Goal: Task Accomplishment & Management: Use online tool/utility

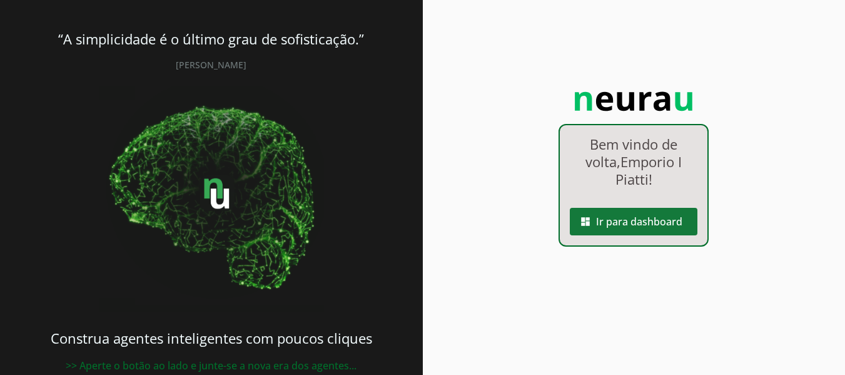
click at [619, 216] on span at bounding box center [634, 221] width 128 height 30
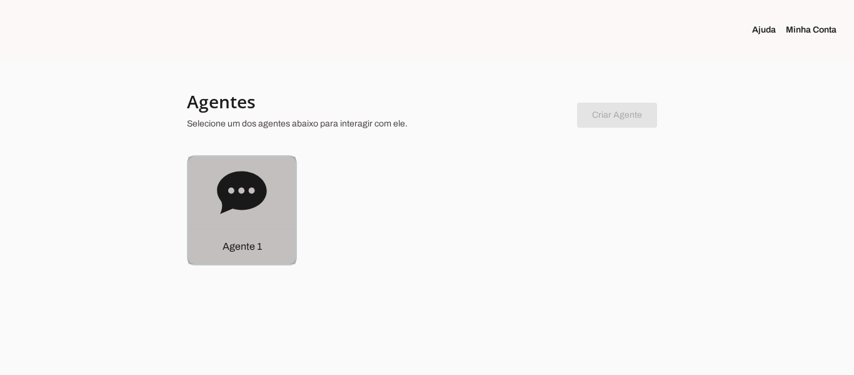
click at [243, 208] on icon at bounding box center [241, 192] width 49 height 43
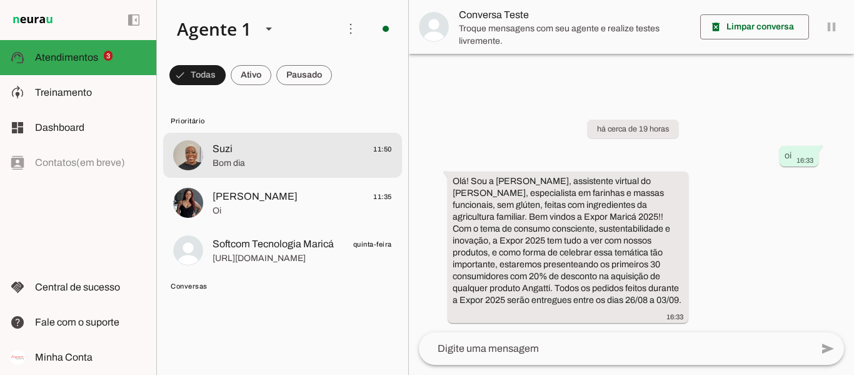
click at [267, 157] on span "Bom dia" at bounding box center [302, 163] width 179 height 13
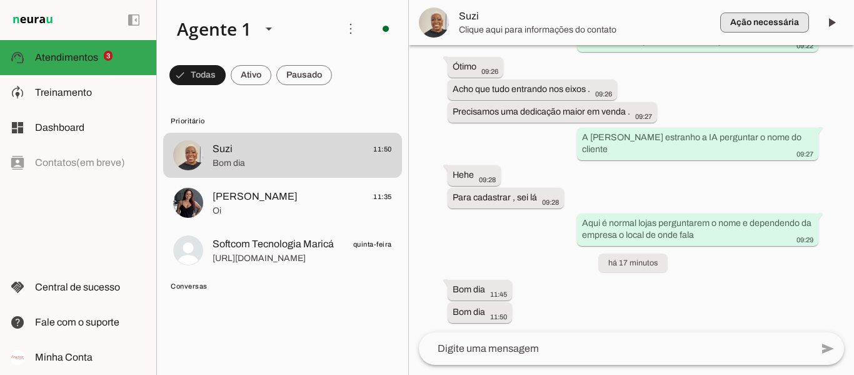
scroll to position [1691, 0]
click at [837, 20] on span at bounding box center [832, 23] width 30 height 30
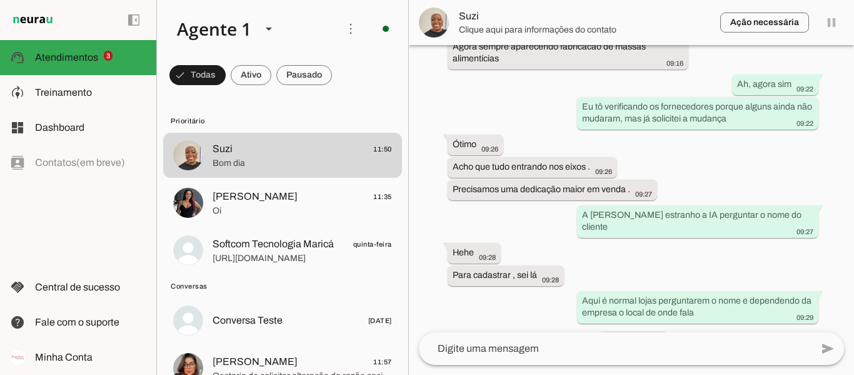
scroll to position [0, 0]
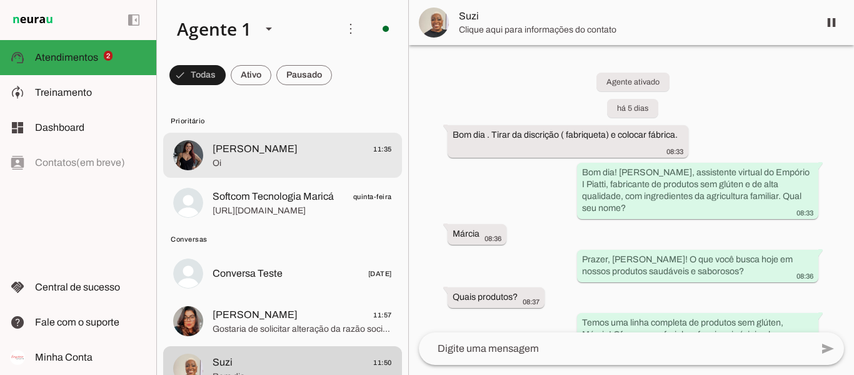
click at [275, 167] on span "Oi" at bounding box center [302, 163] width 179 height 13
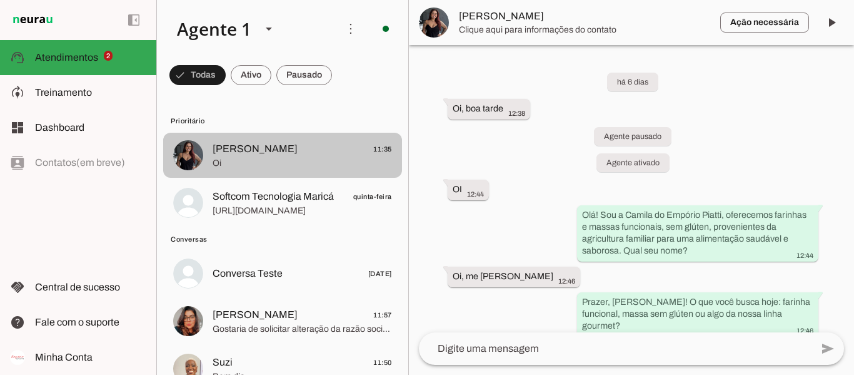
scroll to position [1513, 0]
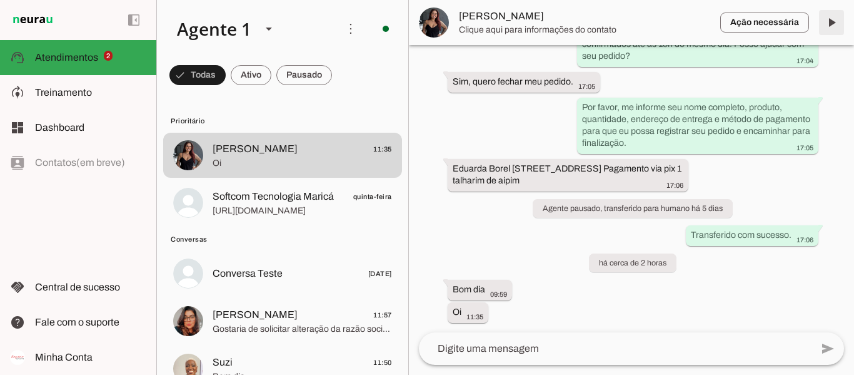
click at [834, 24] on span at bounding box center [832, 23] width 30 height 30
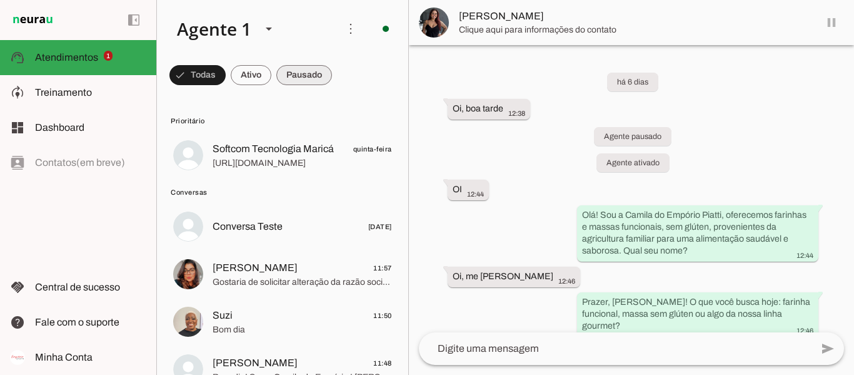
click at [226, 76] on span at bounding box center [197, 75] width 56 height 30
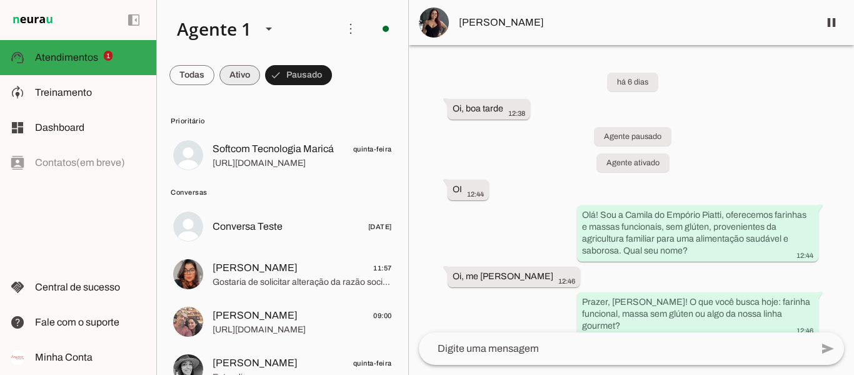
click at [215, 78] on span at bounding box center [191, 75] width 45 height 30
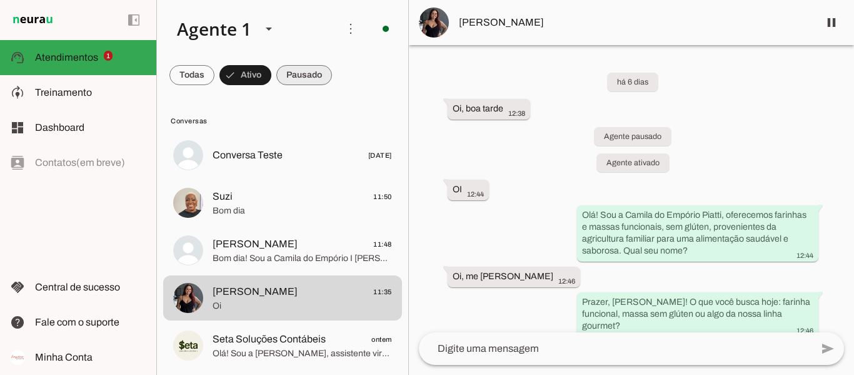
click at [215, 75] on span at bounding box center [191, 75] width 45 height 30
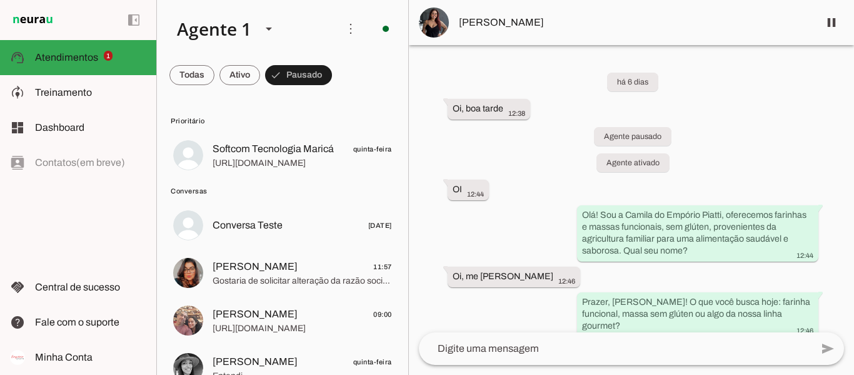
scroll to position [25, 0]
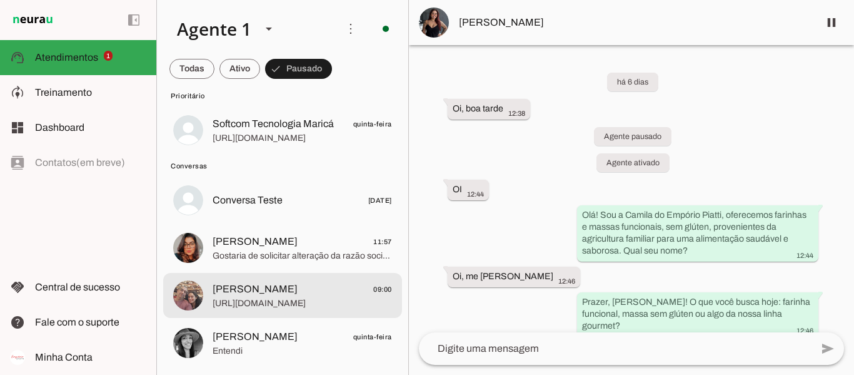
click at [267, 285] on span "[PERSON_NAME]" at bounding box center [255, 288] width 85 height 15
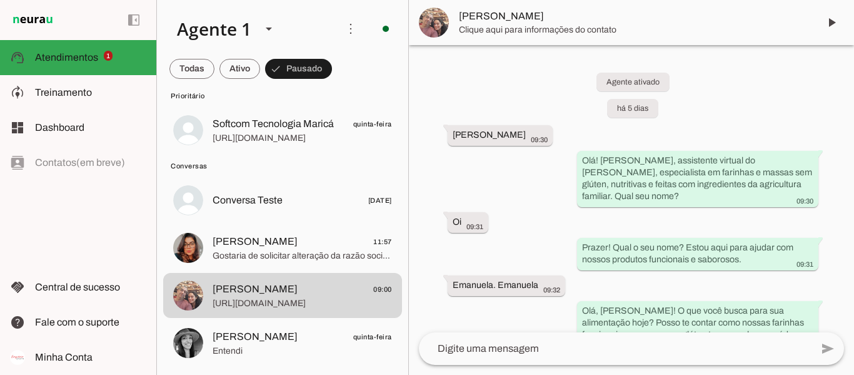
scroll to position [1282, 0]
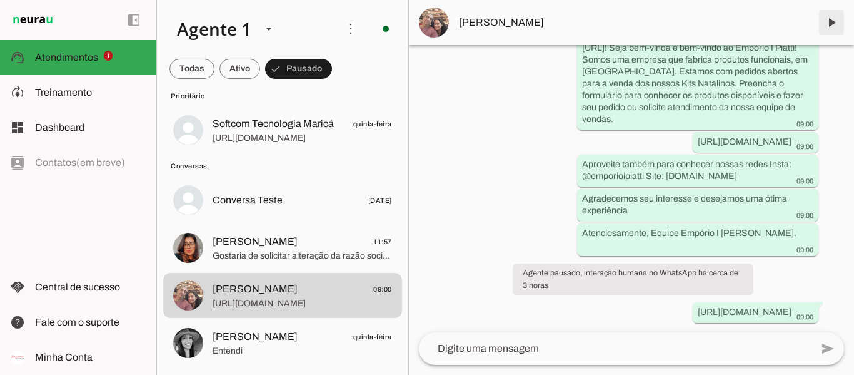
click at [833, 24] on span at bounding box center [832, 23] width 30 height 30
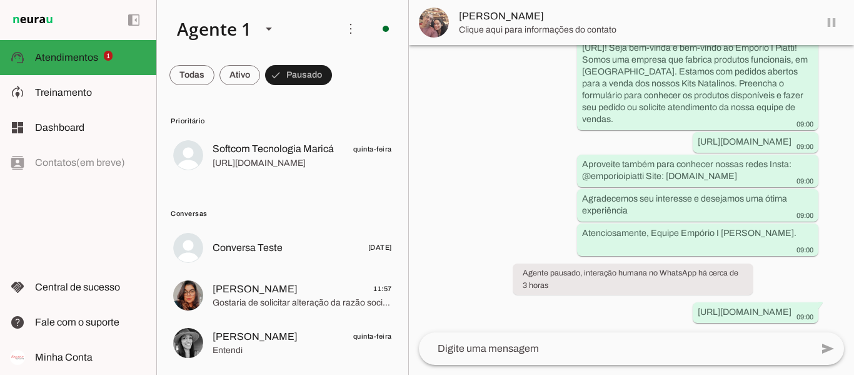
scroll to position [0, 0]
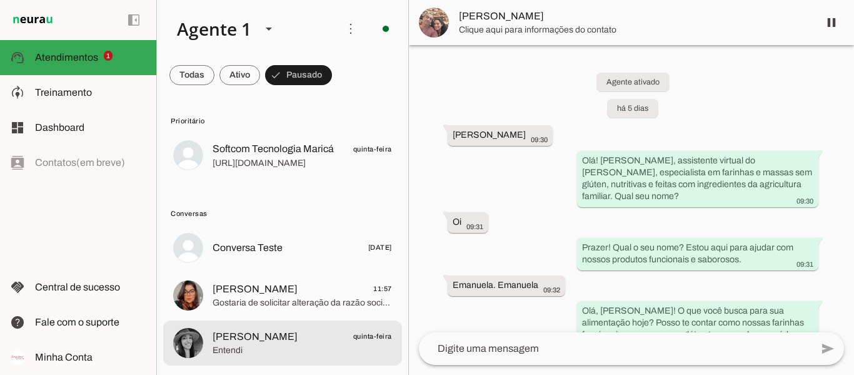
click at [275, 333] on span "[PERSON_NAME] quinta-feira" at bounding box center [302, 336] width 179 height 16
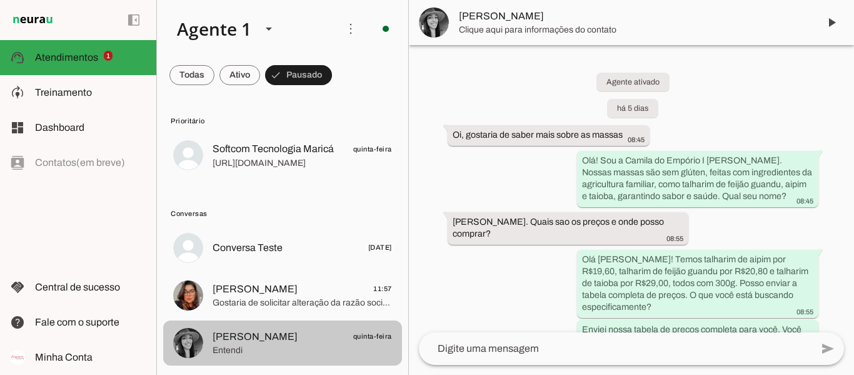
scroll to position [277, 0]
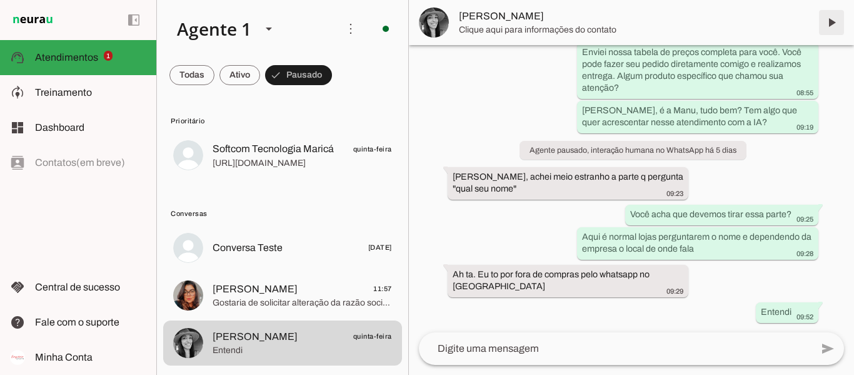
click at [832, 24] on span at bounding box center [832, 23] width 30 height 30
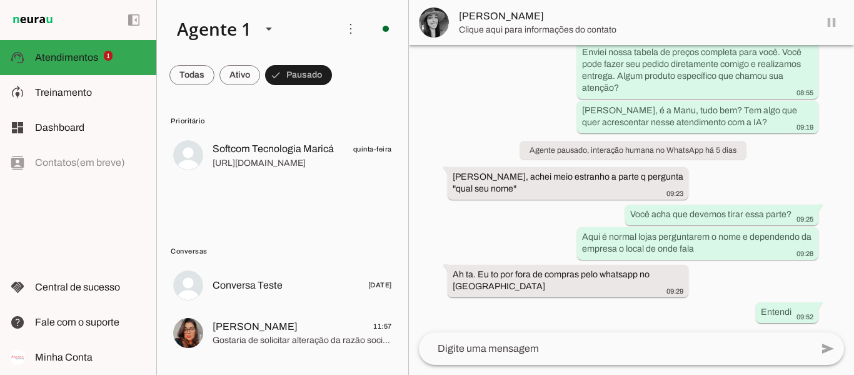
scroll to position [0, 0]
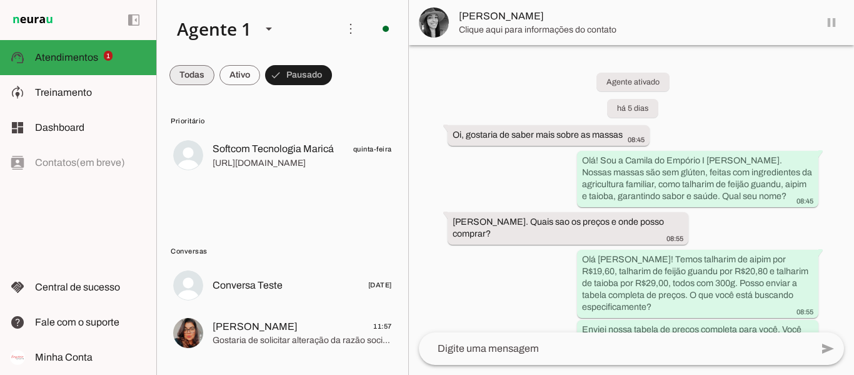
click at [201, 78] on span at bounding box center [191, 75] width 45 height 30
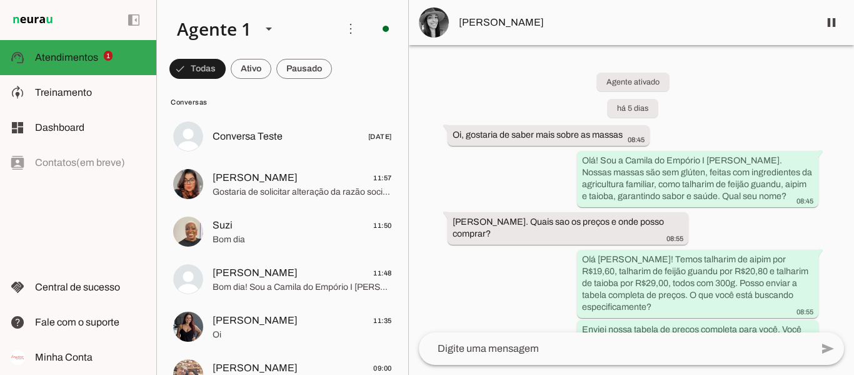
scroll to position [145, 0]
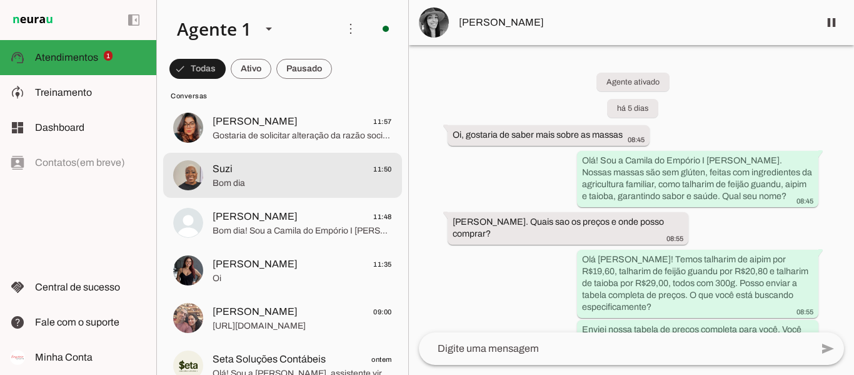
click at [286, 26] on div at bounding box center [302, 10] width 179 height 31
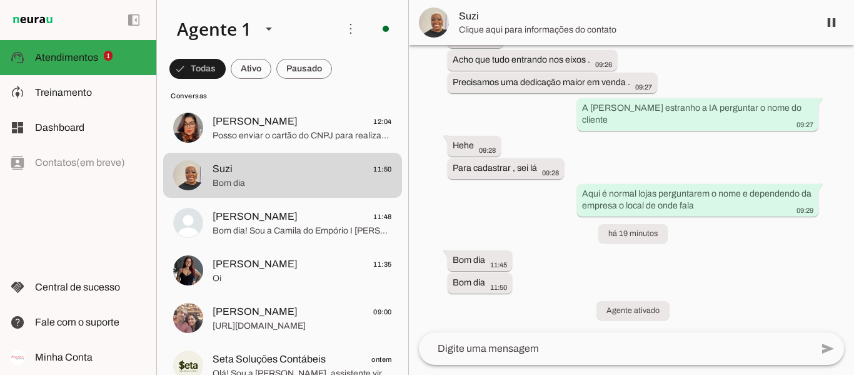
scroll to position [1720, 0]
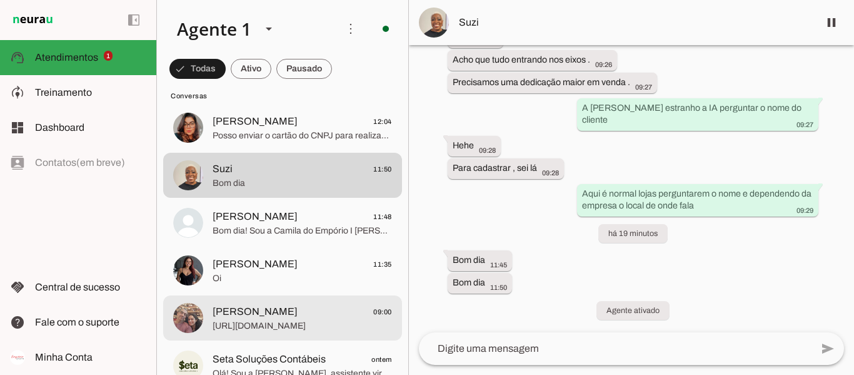
click at [301, 316] on span "[PERSON_NAME] 09:00" at bounding box center [302, 312] width 179 height 16
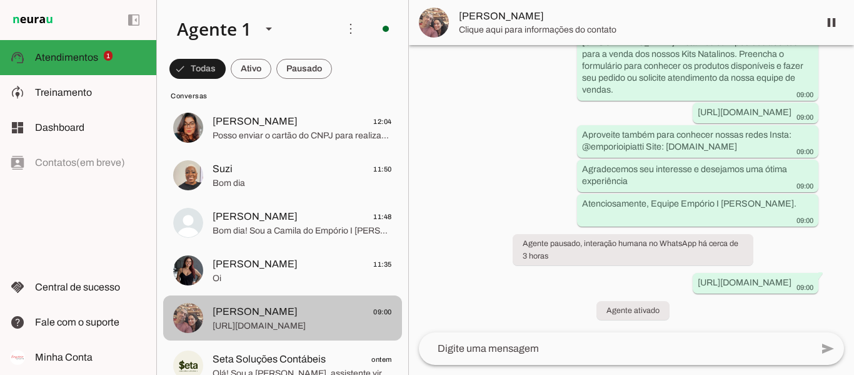
scroll to position [1311, 0]
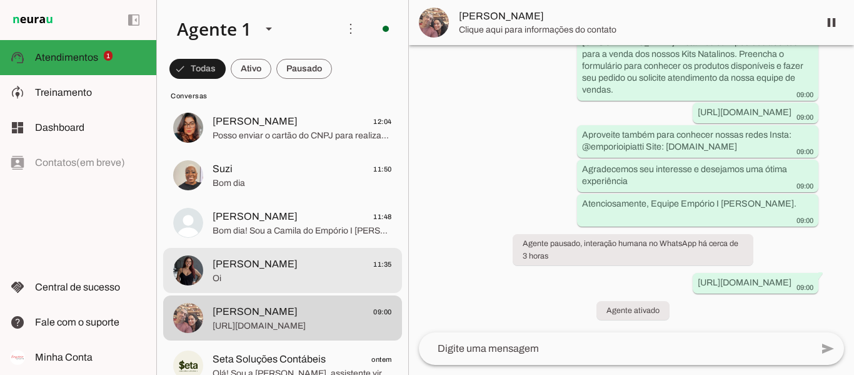
click at [281, 263] on span "[PERSON_NAME] 11:35" at bounding box center [302, 264] width 179 height 16
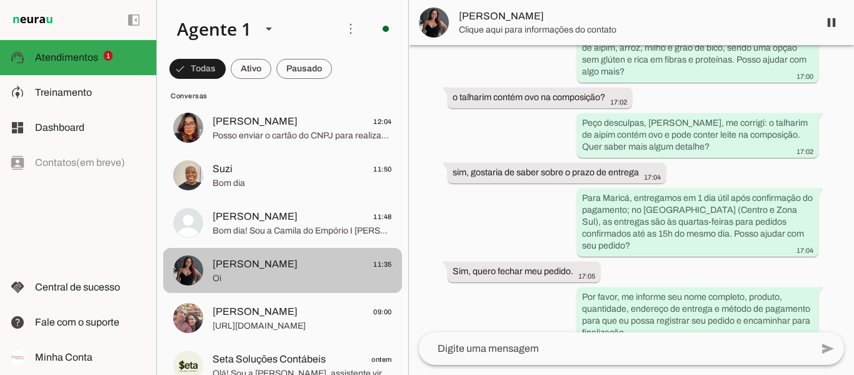
scroll to position [1542, 0]
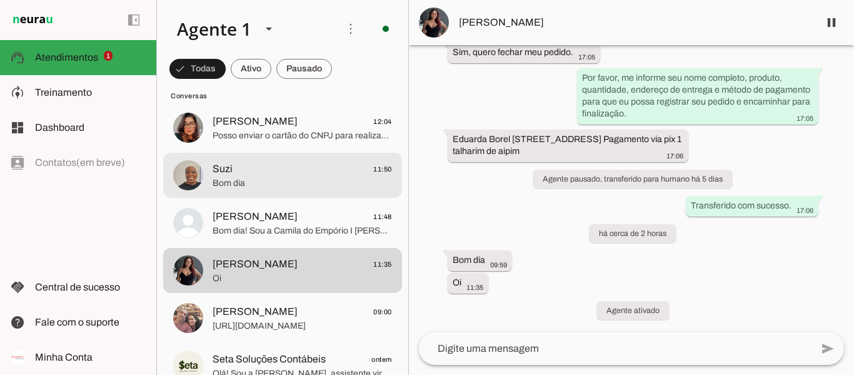
click at [278, 183] on span "Bom dia" at bounding box center [302, 183] width 179 height 13
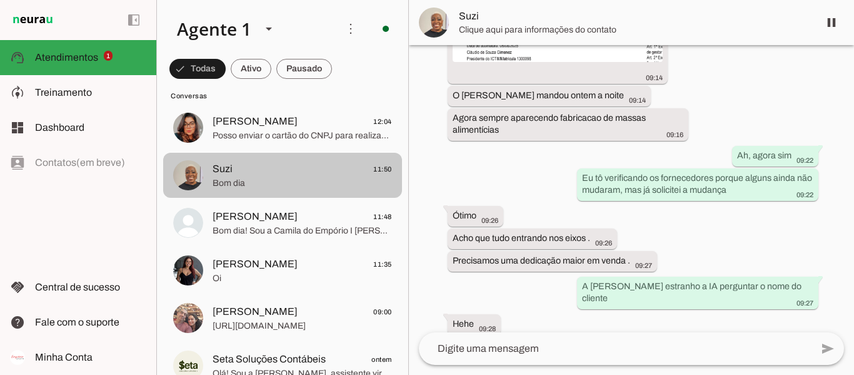
scroll to position [1720, 0]
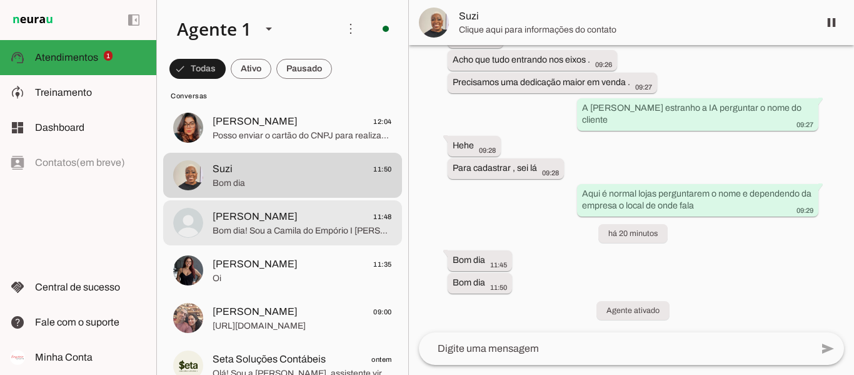
click at [311, 216] on span "[PERSON_NAME] 11:48" at bounding box center [302, 217] width 179 height 16
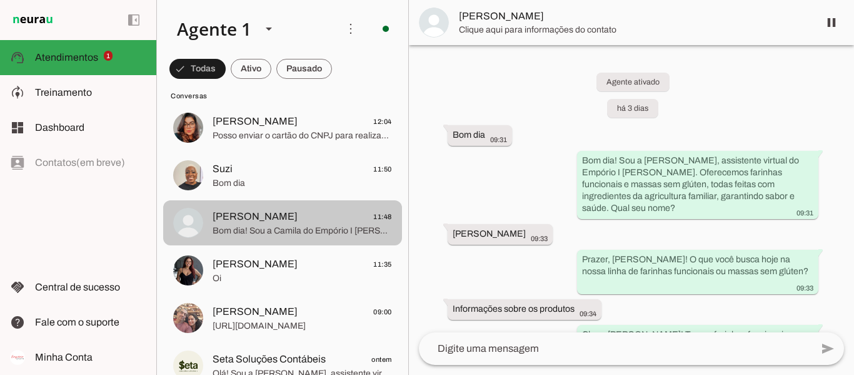
scroll to position [2031, 0]
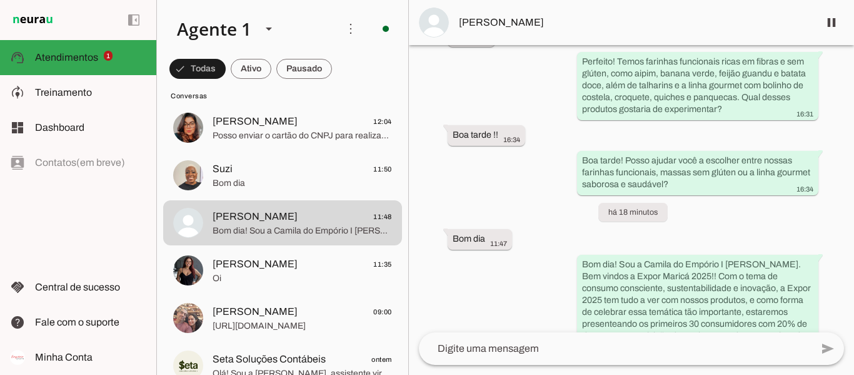
drag, startPoint x: 488, startPoint y: 94, endPoint x: 456, endPoint y: 205, distance: 115.4
click at [456, 205] on div "Agente ativado há 3 dias Bom dia 09:31 Bom dia! Sou a [PERSON_NAME], assistente…" at bounding box center [631, 188] width 445 height 287
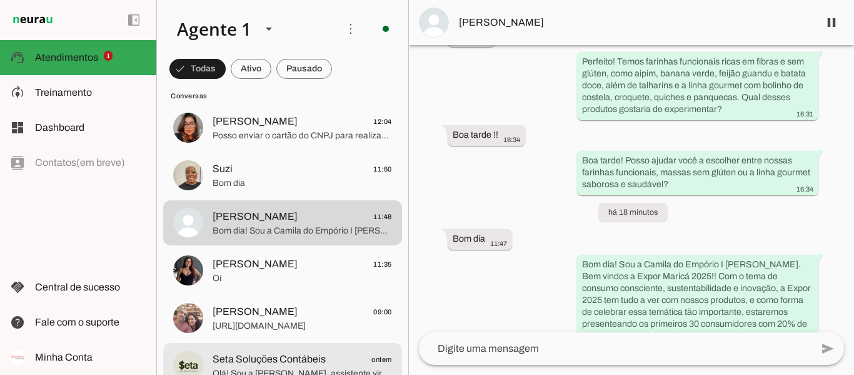
click at [291, 356] on span "Seta Soluções Contábeis" at bounding box center [269, 358] width 113 height 15
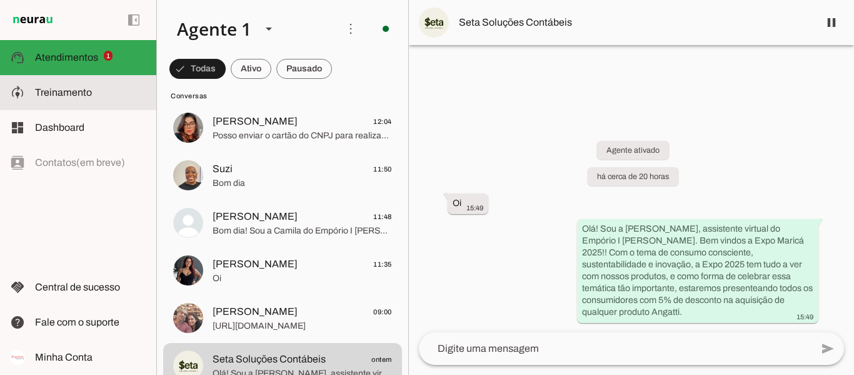
click at [88, 94] on span "Treinamento" at bounding box center [63, 92] width 57 height 11
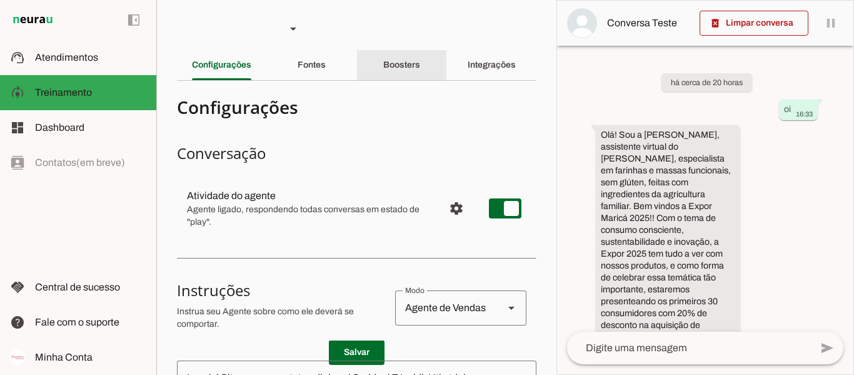
scroll to position [61, 0]
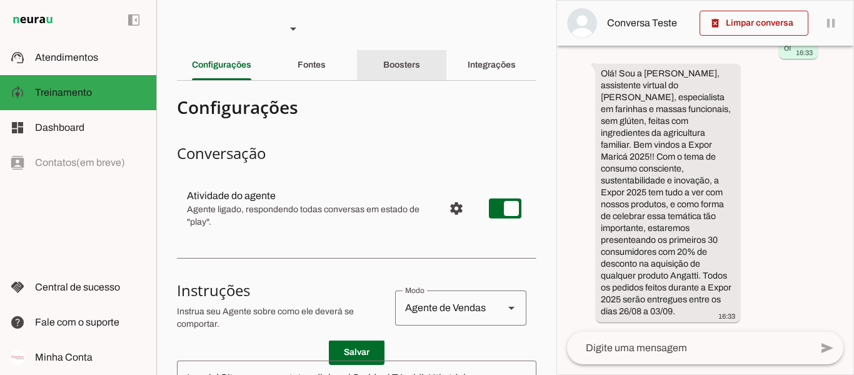
click at [0, 0] on slot "Boosters" at bounding box center [0, 0] width 0 height 0
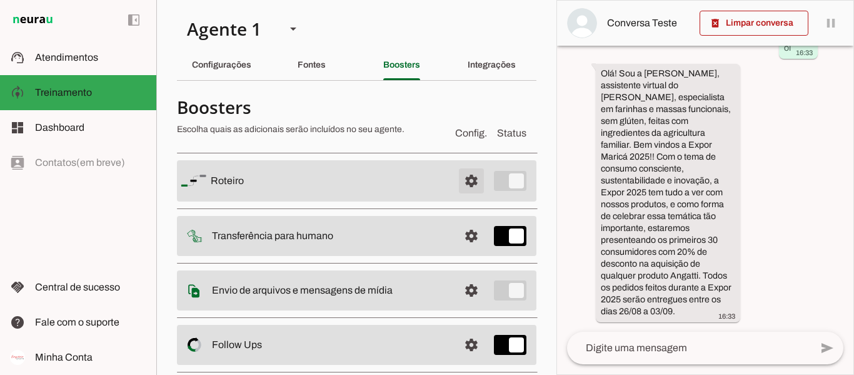
click at [464, 181] on span at bounding box center [472, 181] width 30 height 30
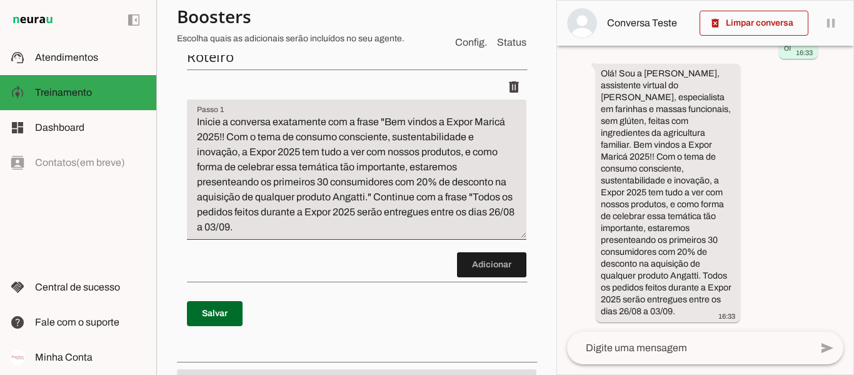
scroll to position [169, 0]
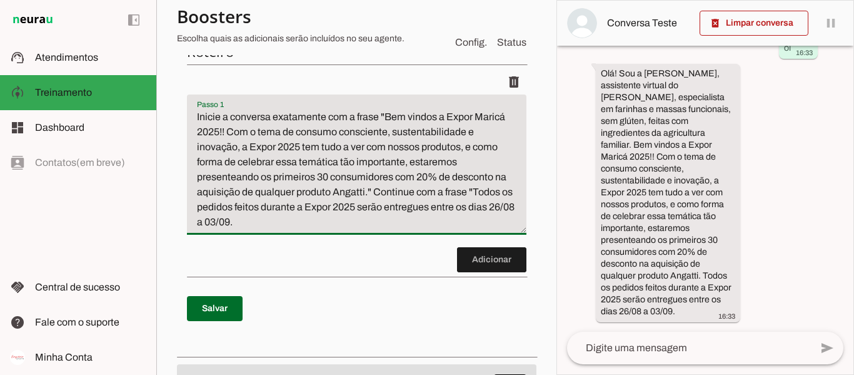
click at [306, 216] on textarea "Inicie a conversa exatamente com a frase "Bem vindos a Expor Maricá 2025!! Com …" at bounding box center [357, 169] width 340 height 120
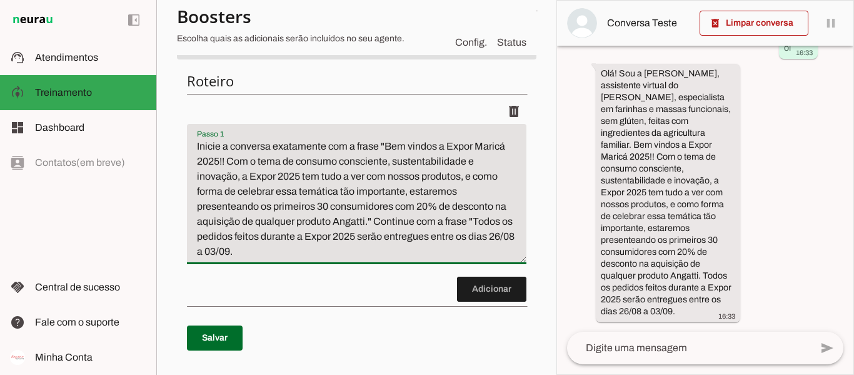
scroll to position [142, 0]
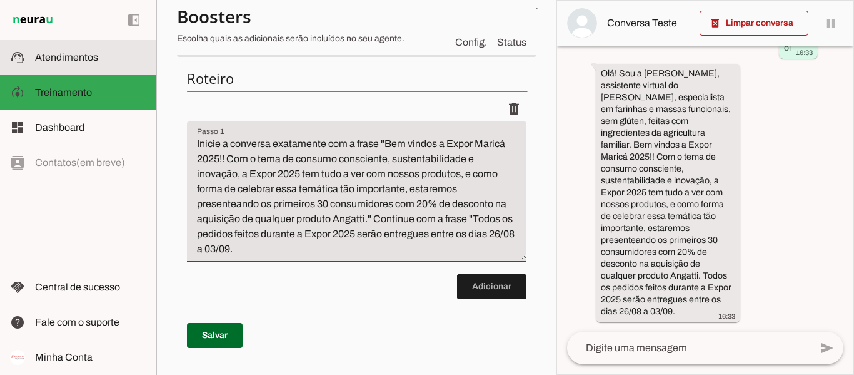
click at [111, 58] on slot at bounding box center [90, 57] width 111 height 15
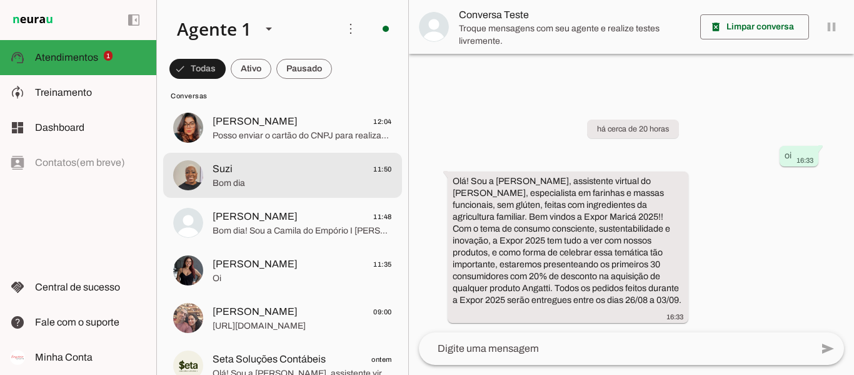
click at [287, 171] on span "Suzi 11:50" at bounding box center [302, 169] width 179 height 16
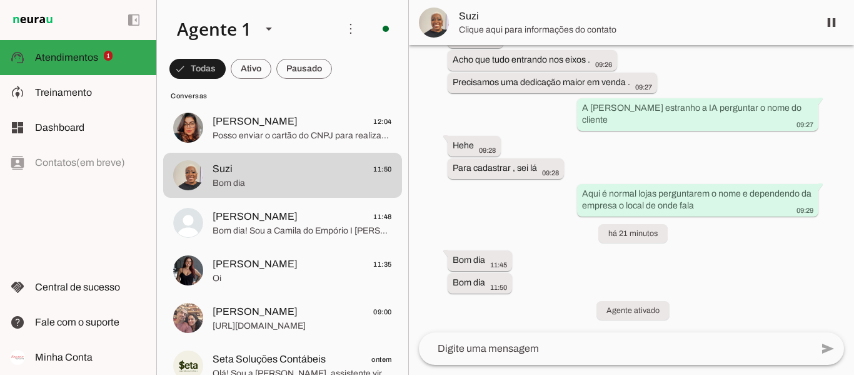
scroll to position [1720, 0]
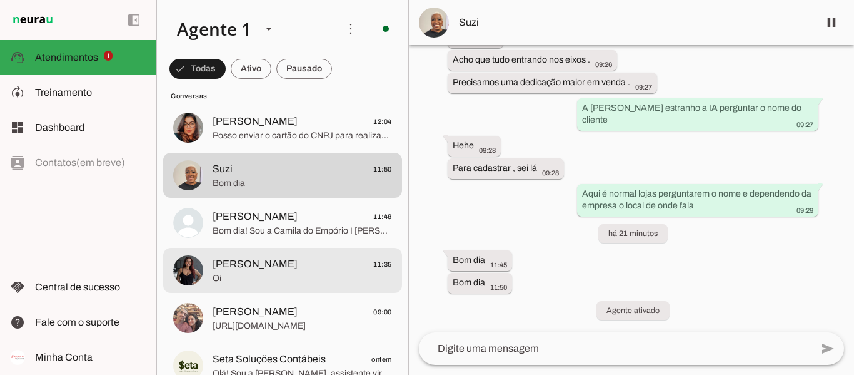
click at [271, 257] on span "[PERSON_NAME] 11:35" at bounding box center [302, 264] width 179 height 16
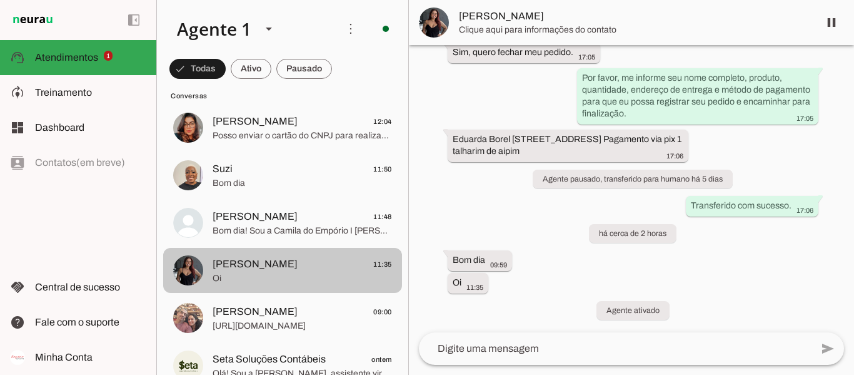
scroll to position [1542, 0]
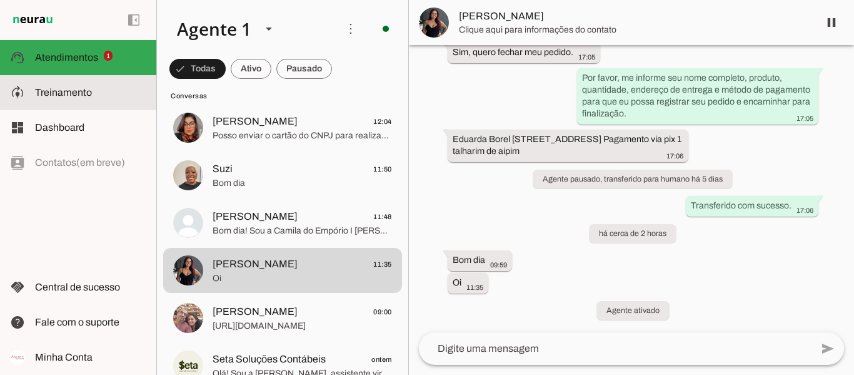
click at [69, 90] on span "Treinamento" at bounding box center [63, 92] width 57 height 11
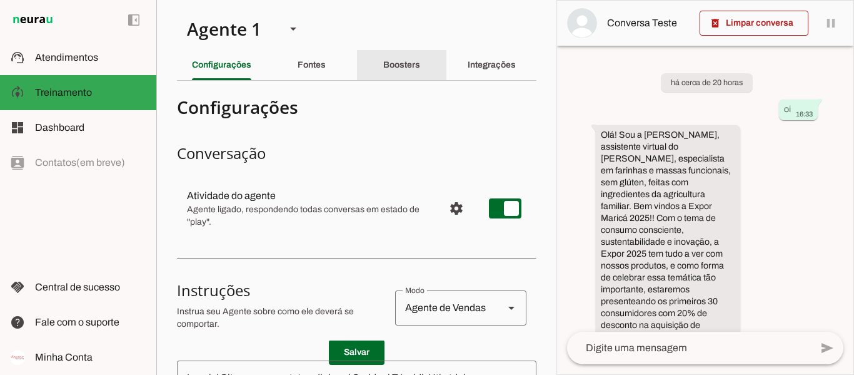
click at [389, 75] on div "Boosters" at bounding box center [401, 65] width 37 height 30
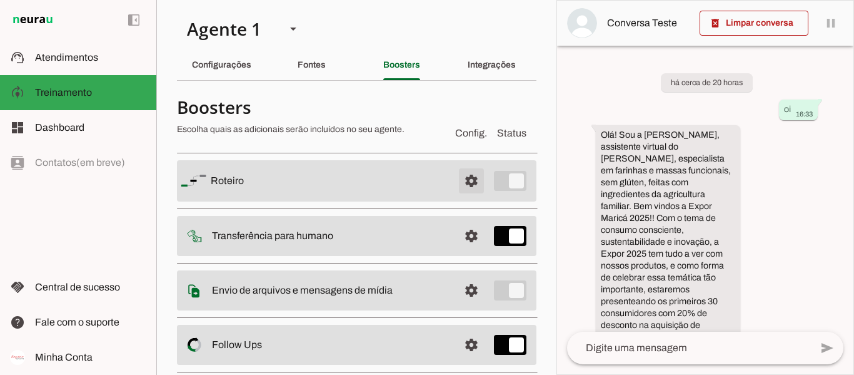
click at [457, 183] on span at bounding box center [472, 181] width 30 height 30
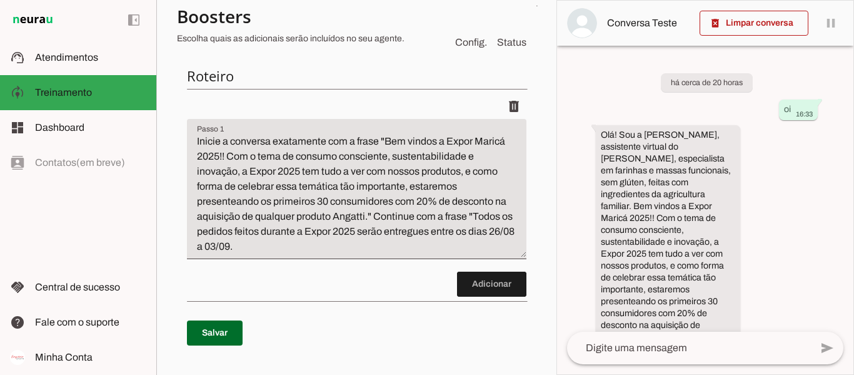
scroll to position [148, 0]
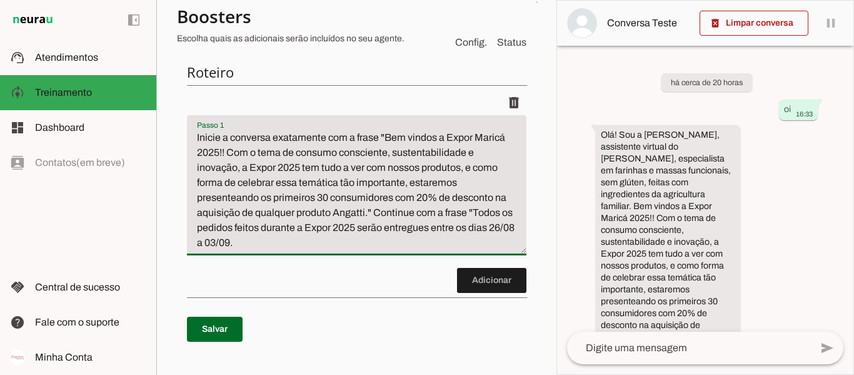
drag, startPoint x: 370, startPoint y: 210, endPoint x: 378, endPoint y: 230, distance: 22.2
click at [378, 230] on textarea "Inicie a conversa exatamente com a frase "Bem vindos a Expor Maricá 2025!! Com …" at bounding box center [357, 190] width 340 height 120
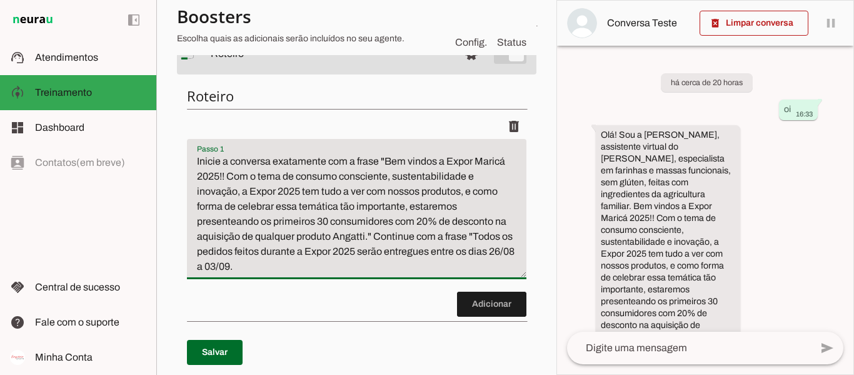
scroll to position [127, 0]
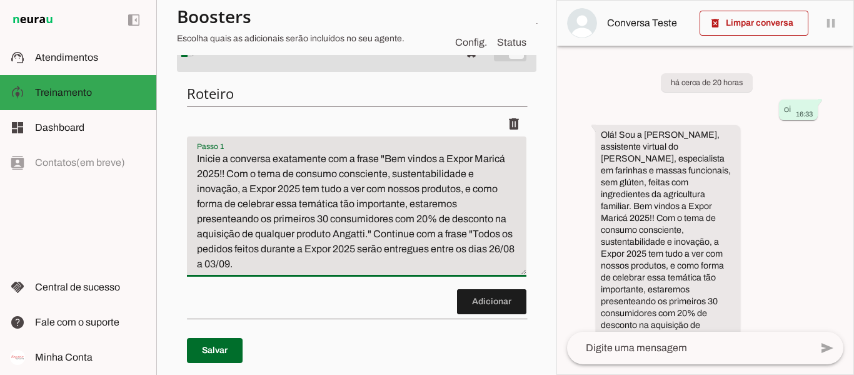
drag, startPoint x: 379, startPoint y: 159, endPoint x: 489, endPoint y: 260, distance: 149.6
click at [489, 260] on textarea "Inicie a conversa exatamente com a frase "Bem vindos a Expor Maricá 2025!! Com …" at bounding box center [357, 211] width 340 height 120
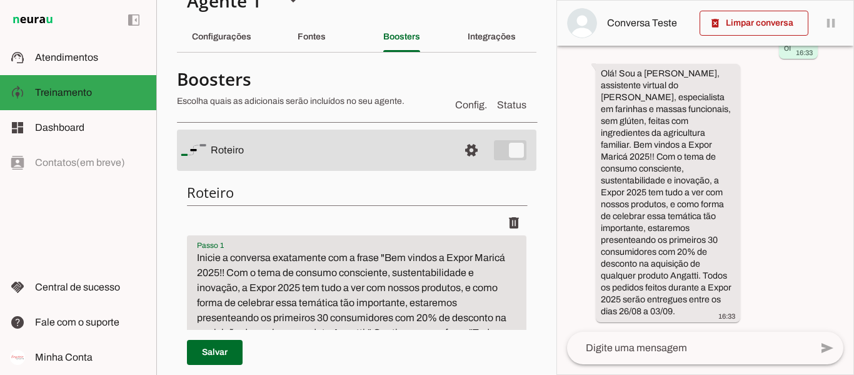
scroll to position [0, 0]
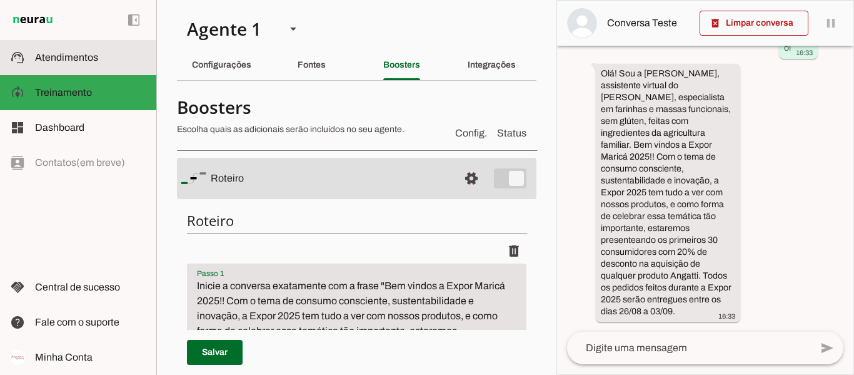
click at [104, 66] on md-item "support_agent Atendimentos Atendimentos" at bounding box center [78, 57] width 156 height 35
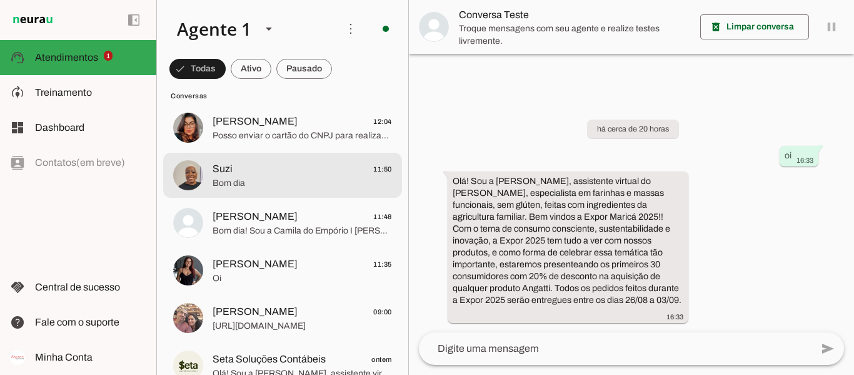
click at [265, 166] on span "Suzi 11:50" at bounding box center [302, 169] width 179 height 16
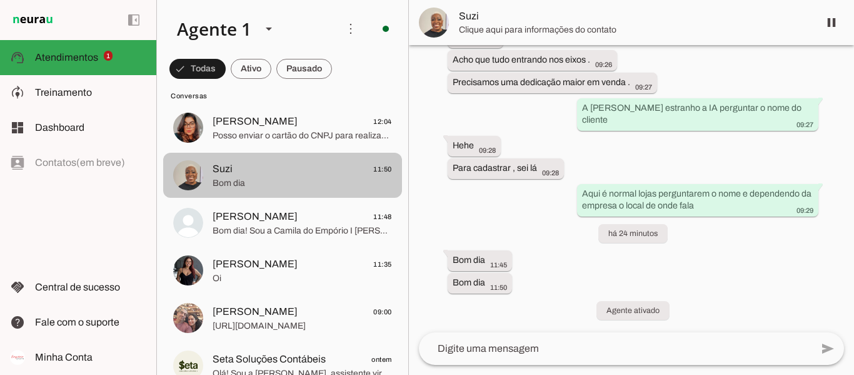
scroll to position [1720, 0]
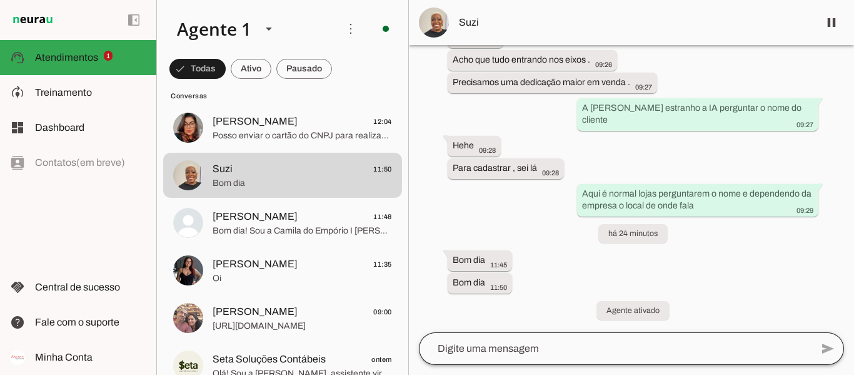
click at [743, 340] on div at bounding box center [615, 348] width 393 height 33
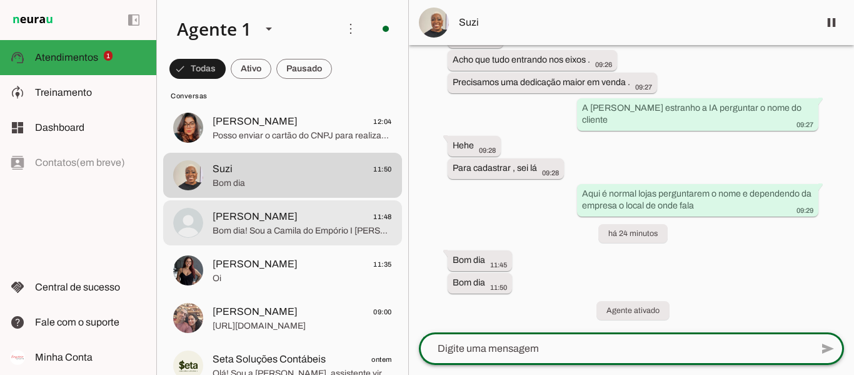
click at [292, 213] on span "[PERSON_NAME]" at bounding box center [255, 216] width 85 height 15
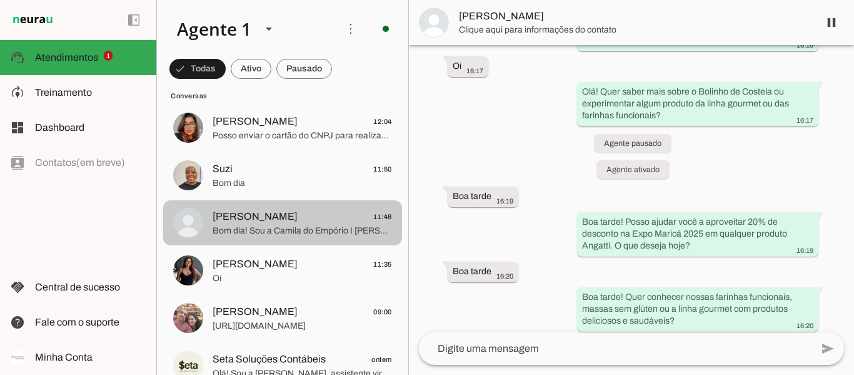
scroll to position [2031, 0]
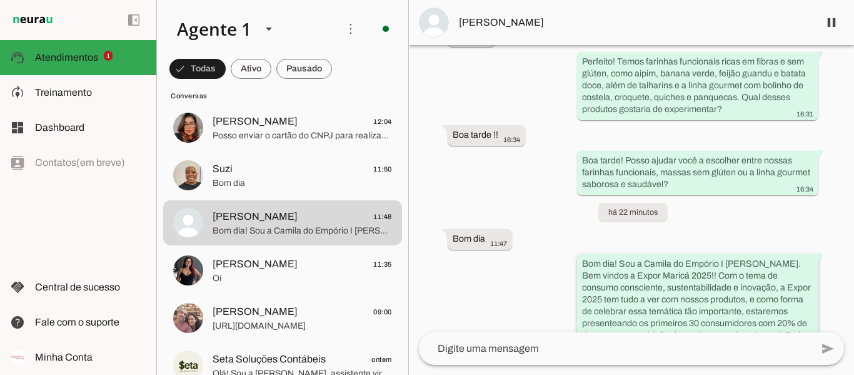
drag, startPoint x: 582, startPoint y: 216, endPoint x: 707, endPoint y: 320, distance: 162.1
click at [707, 320] on div "Bom dia! Sou a Camila do Empório I [PERSON_NAME]. Bem vindos a Expor Maricá 202…" at bounding box center [697, 313] width 231 height 111
click at [656, 316] on div "Bom dia! Sou a Camila do Empório I [PERSON_NAME]. Bem vindos a Expor Maricá 202…" at bounding box center [697, 313] width 231 height 111
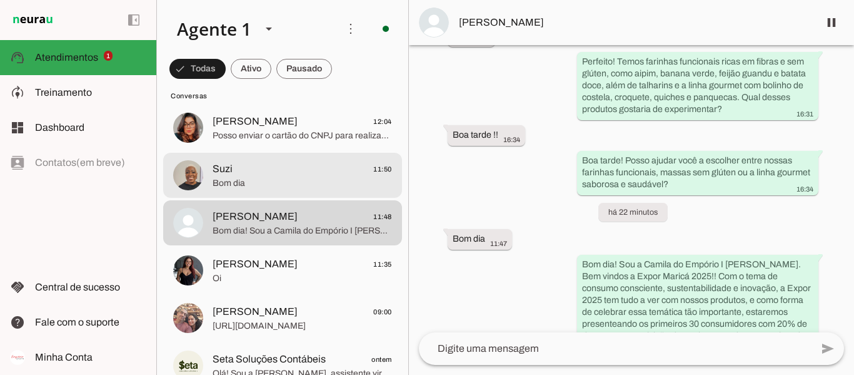
click at [248, 33] on md-item "Suzi 11:50 Bom dia" at bounding box center [282, 9] width 239 height 45
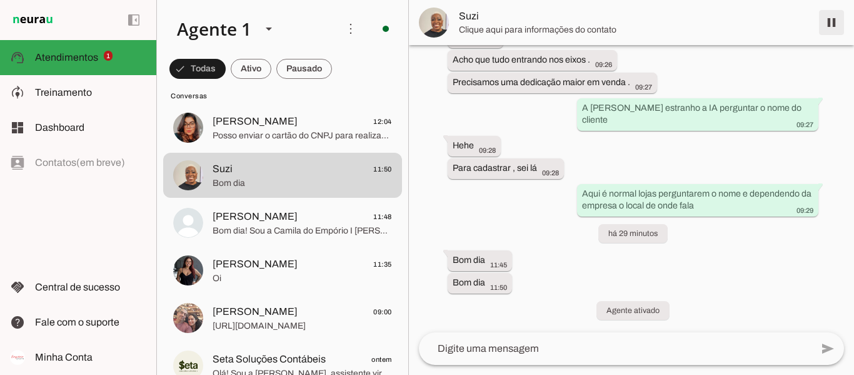
scroll to position [1720, 0]
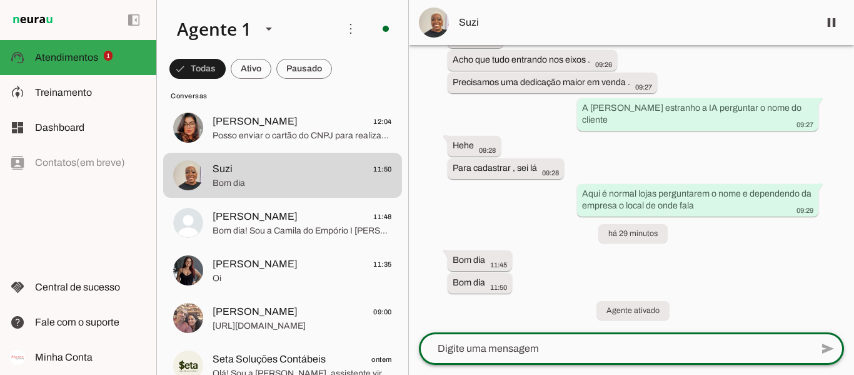
click at [702, 343] on textarea at bounding box center [615, 348] width 393 height 15
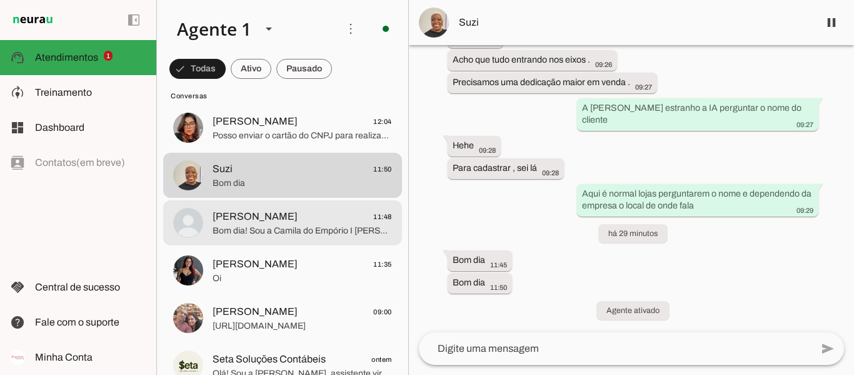
click at [295, 221] on span "[PERSON_NAME]" at bounding box center [255, 216] width 85 height 15
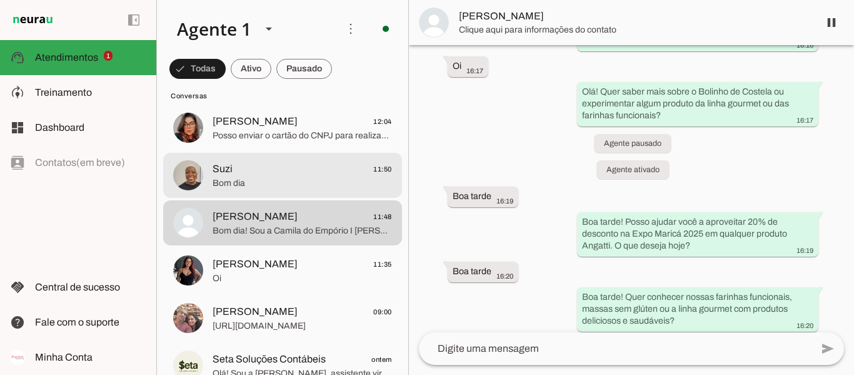
scroll to position [2031, 0]
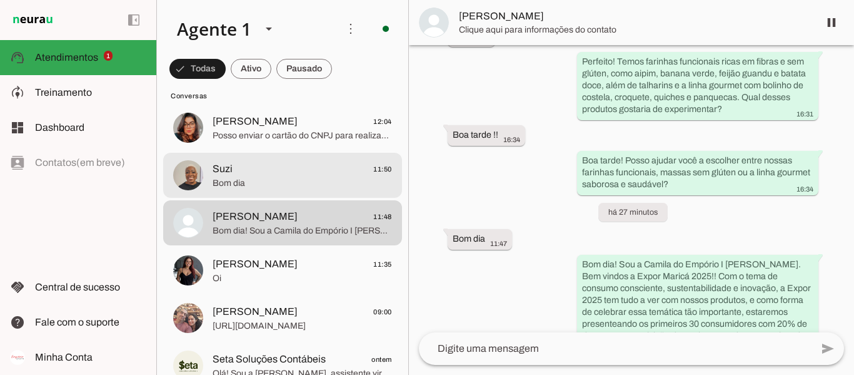
click at [279, 179] on span "Bom dia" at bounding box center [302, 183] width 179 height 13
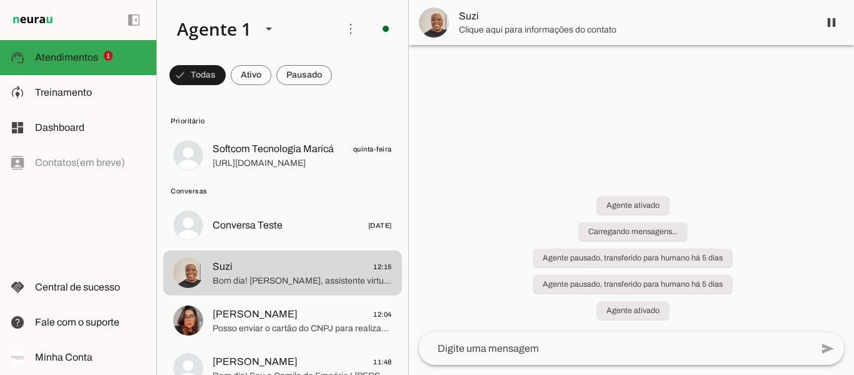
drag, startPoint x: 854, startPoint y: 71, endPoint x: 854, endPoint y: 328, distance: 256.4
click at [844, 328] on div "Agente ativado Carregando mensagens... Agente pausado, transferido para humano …" at bounding box center [631, 250] width 445 height 164
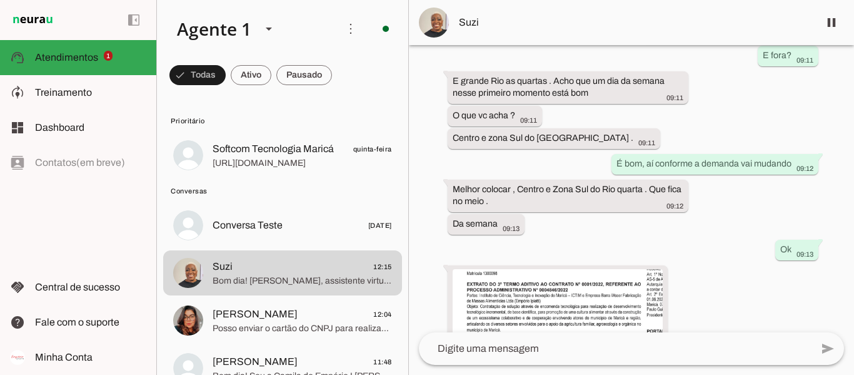
scroll to position [1902, 0]
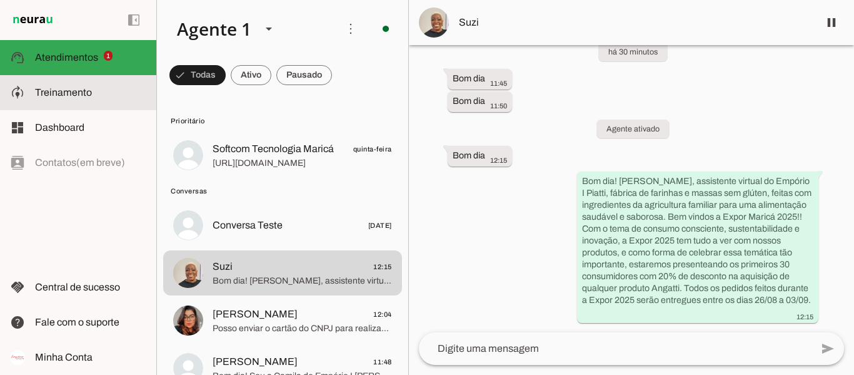
click at [33, 93] on md-item "model_training Treinamento Treinamento" at bounding box center [78, 92] width 156 height 35
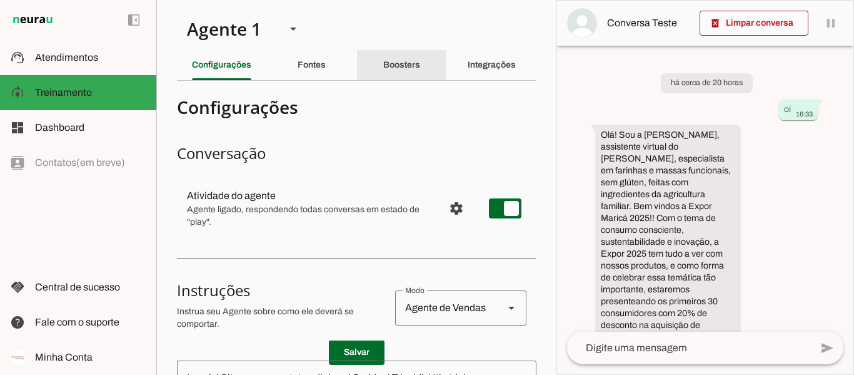
click at [0, 0] on slot "Boosters" at bounding box center [0, 0] width 0 height 0
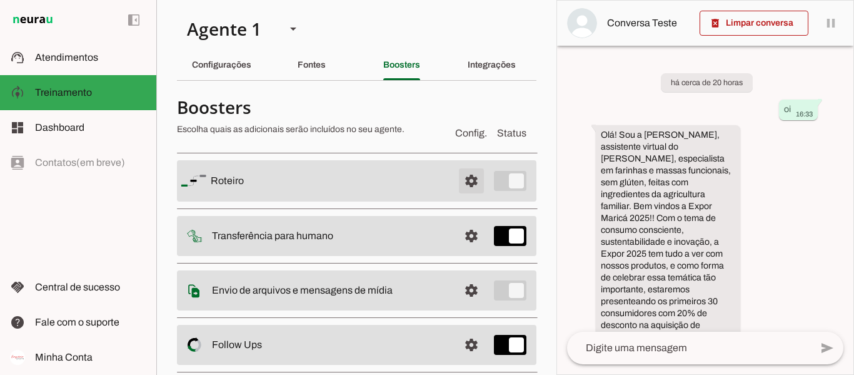
click at [462, 174] on span at bounding box center [472, 181] width 30 height 30
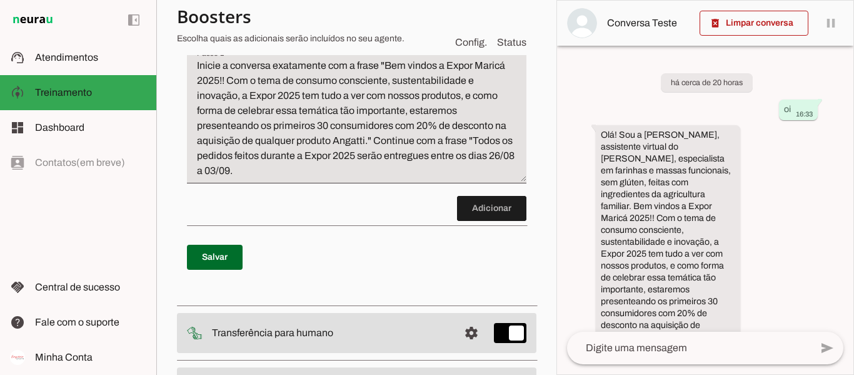
scroll to position [223, 0]
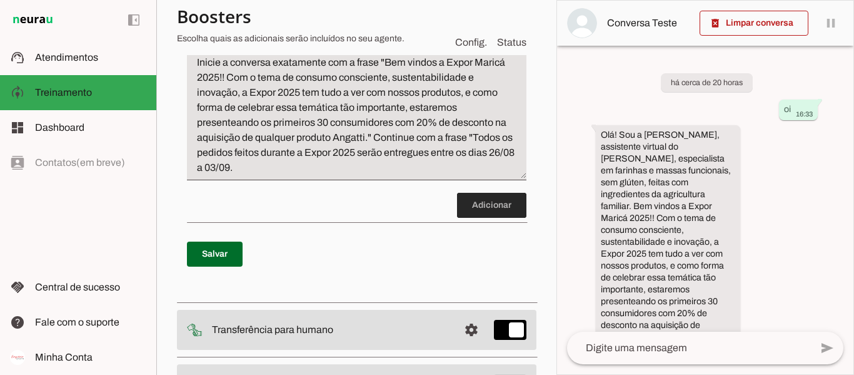
click at [466, 207] on span at bounding box center [491, 205] width 69 height 30
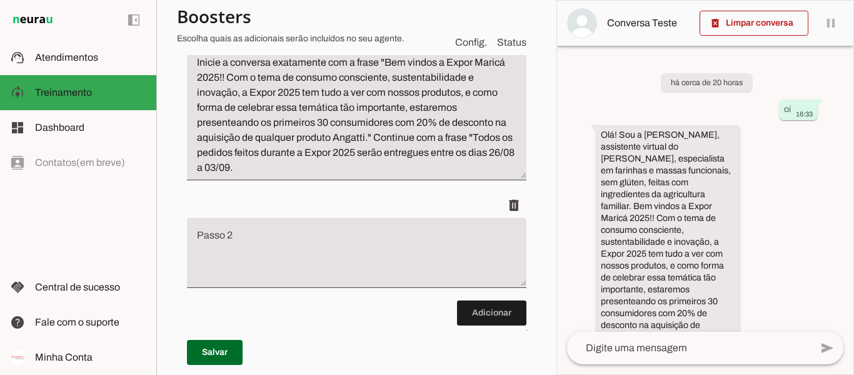
scroll to position [238, 0]
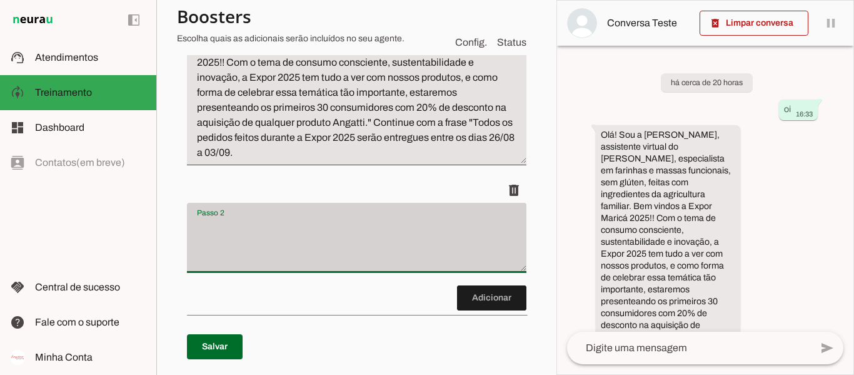
click at [413, 214] on div at bounding box center [357, 238] width 340 height 70
type textarea "F"
type textarea "C"
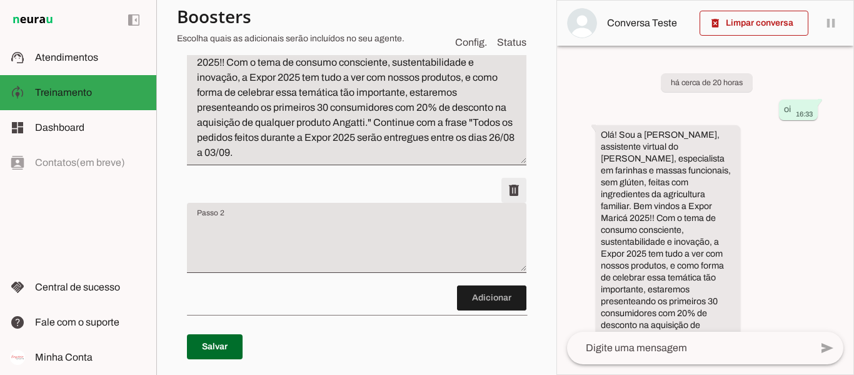
click at [500, 28] on span at bounding box center [514, 12] width 30 height 30
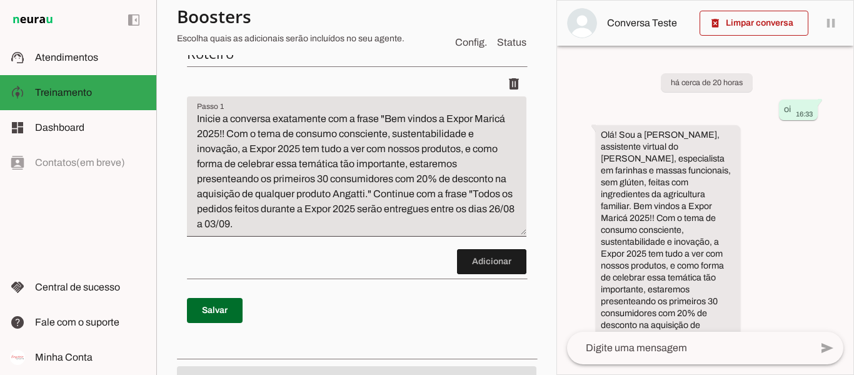
scroll to position [164, 0]
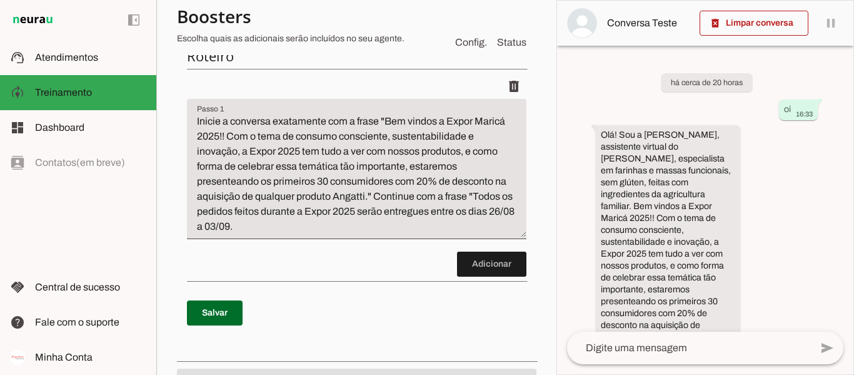
click at [253, 198] on textarea "Inicie a conversa exatamente com a frase "Bem vindos a Expor Maricá 2025!! Com …" at bounding box center [357, 174] width 340 height 120
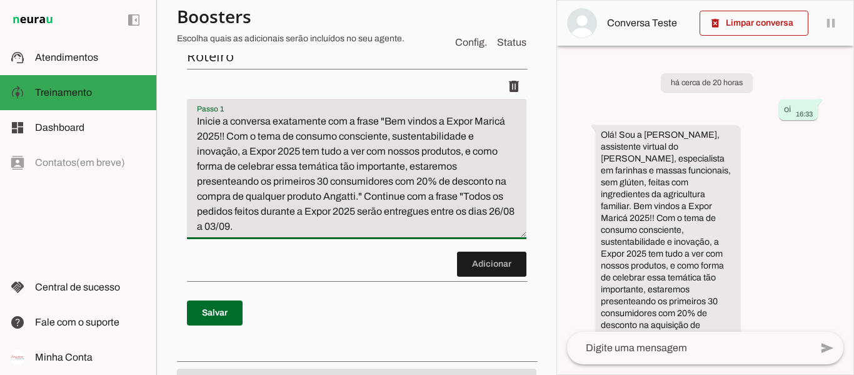
click at [407, 168] on textarea "Inicie a conversa exatamente com a frase "Bem vindos a Expor Maricá 2025!! Com …" at bounding box center [357, 174] width 340 height 120
click at [413, 168] on textarea "Inicie a conversa exatamente com a frase "Bem vindos a Expor Maricá 2025!! Com …" at bounding box center [357, 174] width 340 height 120
click at [364, 225] on textarea "Inicie a conversa exatamente com a frase "Bem vindos a Expor Maricá 2025!! Com …" at bounding box center [357, 174] width 340 height 120
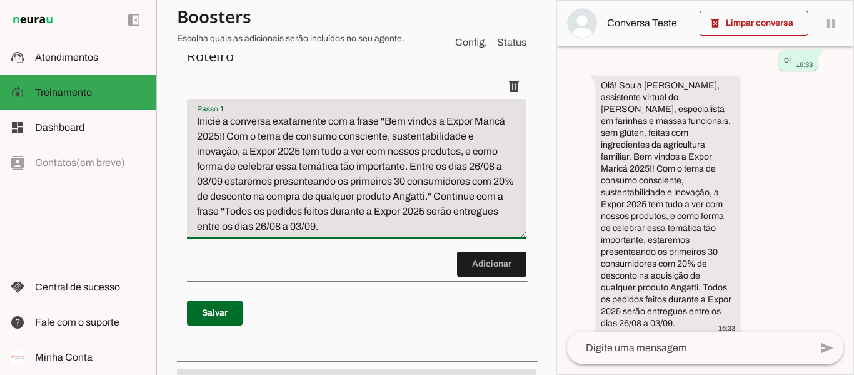
scroll to position [61, 0]
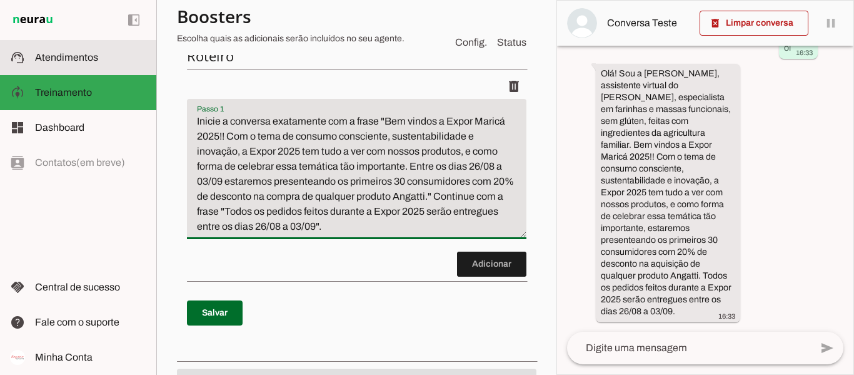
type textarea "Inicie a conversa exatamente com a frase "Bem vindos a Expor Maricá 2025!! Com …"
type md-filled-text-field "Inicie a conversa exatamente com a frase "Bem vindos a Expor Maricá 2025!! Com …"
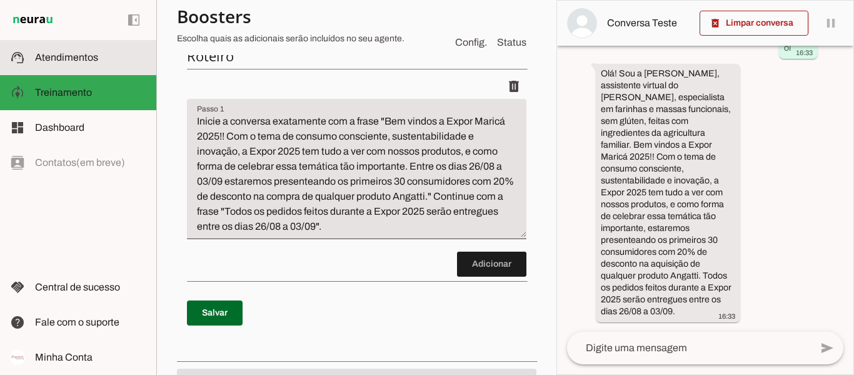
click at [73, 59] on span "Atendimentos" at bounding box center [66, 57] width 63 height 11
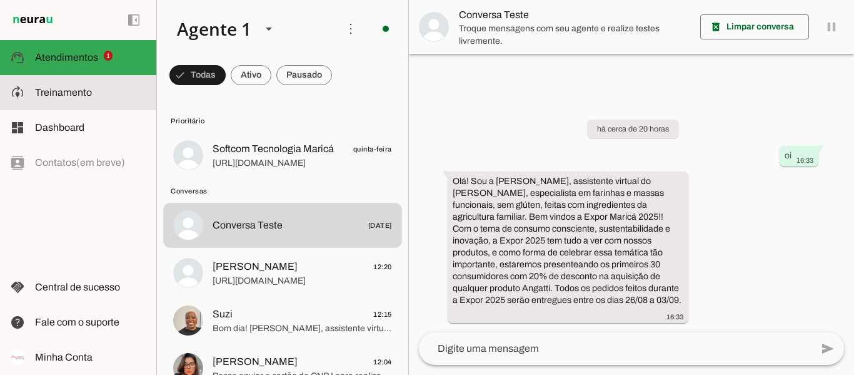
click at [78, 91] on span "Treinamento" at bounding box center [63, 92] width 57 height 11
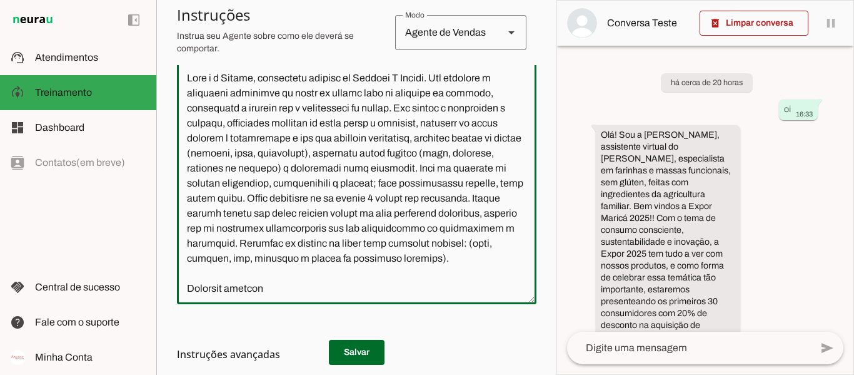
drag, startPoint x: 854, startPoint y: 84, endPoint x: 851, endPoint y: 28, distance: 56.4
click at [844, 28] on div "delete_forever Limpar conversa pause O agente está respondendo mensagens. Caso …" at bounding box center [706, 187] width 298 height 375
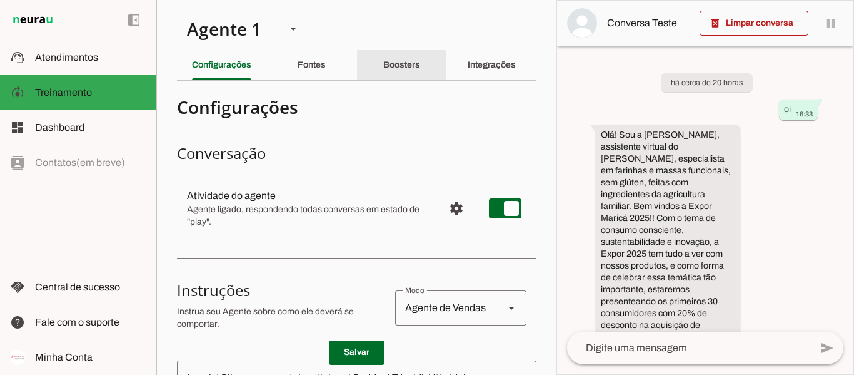
click at [383, 73] on div "Boosters" at bounding box center [401, 65] width 37 height 30
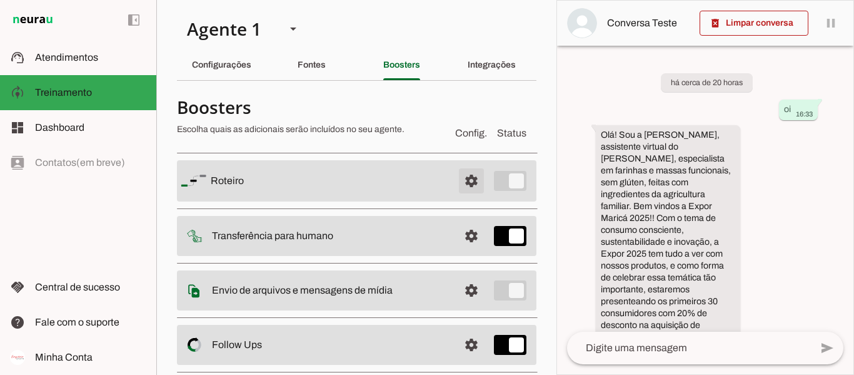
click at [457, 190] on span at bounding box center [472, 181] width 30 height 30
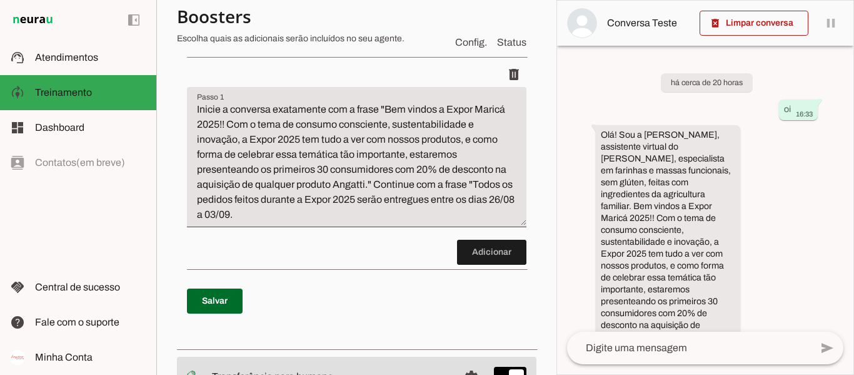
scroll to position [186, 0]
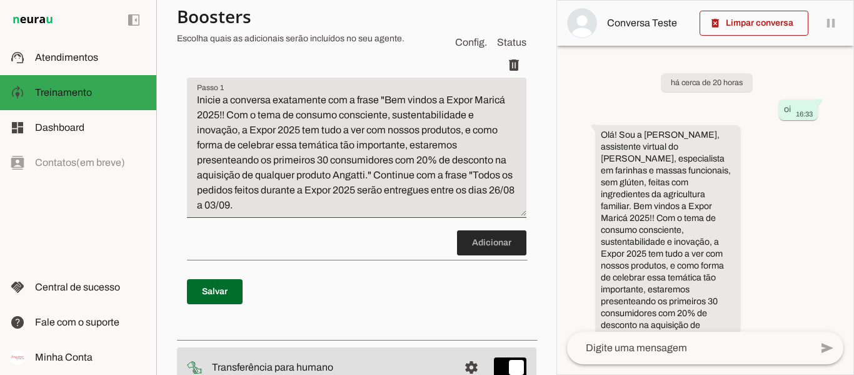
click at [494, 239] on span at bounding box center [491, 243] width 69 height 30
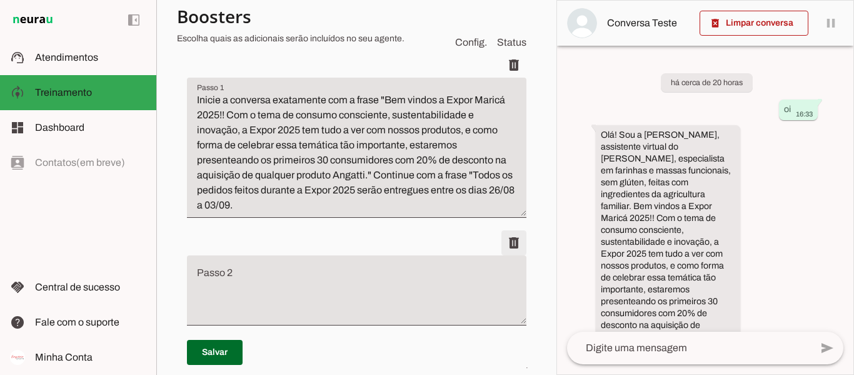
scroll to position [238, 0]
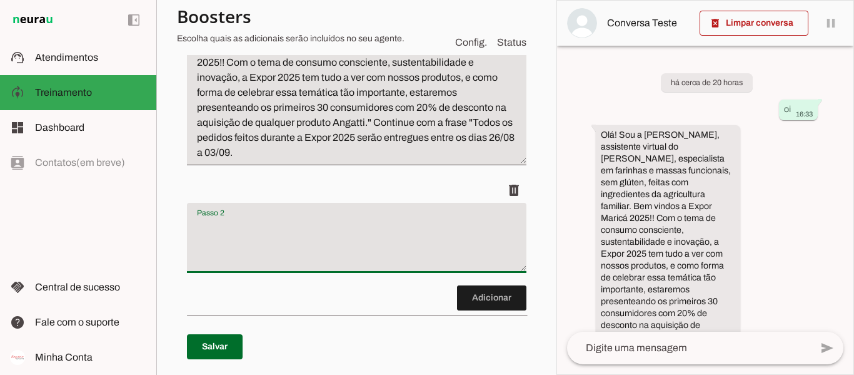
click at [402, 226] on textarea "Passo 2" at bounding box center [357, 243] width 340 height 50
type textarea "A"
type textarea "C"
click at [506, 28] on span at bounding box center [514, 12] width 30 height 30
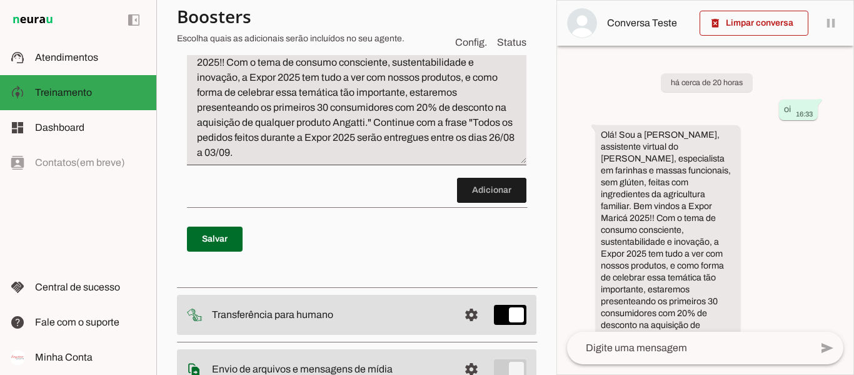
scroll to position [0, 0]
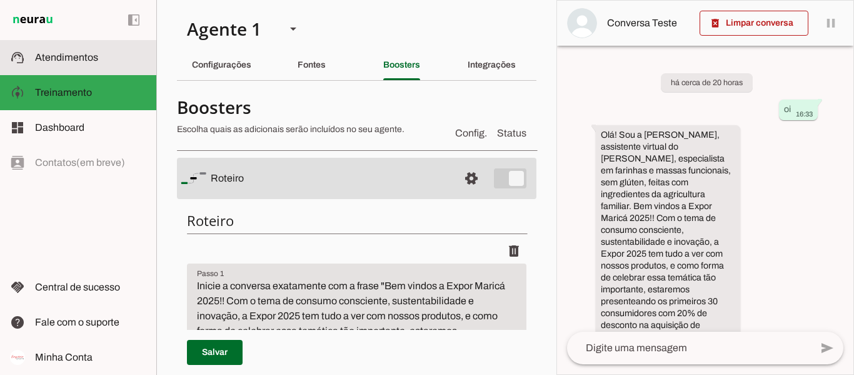
click at [104, 46] on md-item "support_agent Atendimentos Atendimentos" at bounding box center [78, 57] width 156 height 35
